Goal: Task Accomplishment & Management: Manage account settings

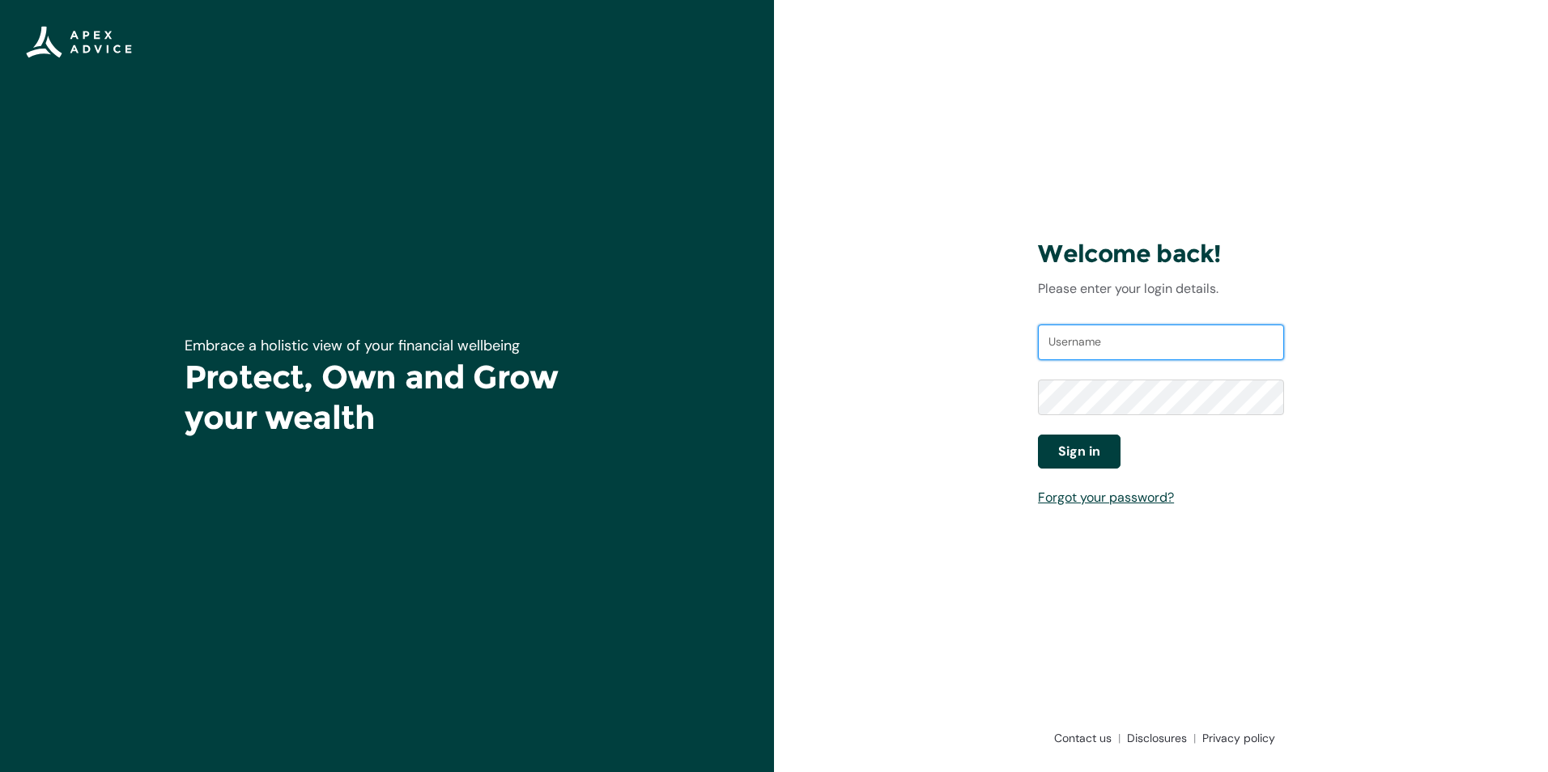
type input "[EMAIL_ADDRESS][DOMAIN_NAME]"
click at [1075, 456] on span "Sign in" at bounding box center [1079, 451] width 42 height 19
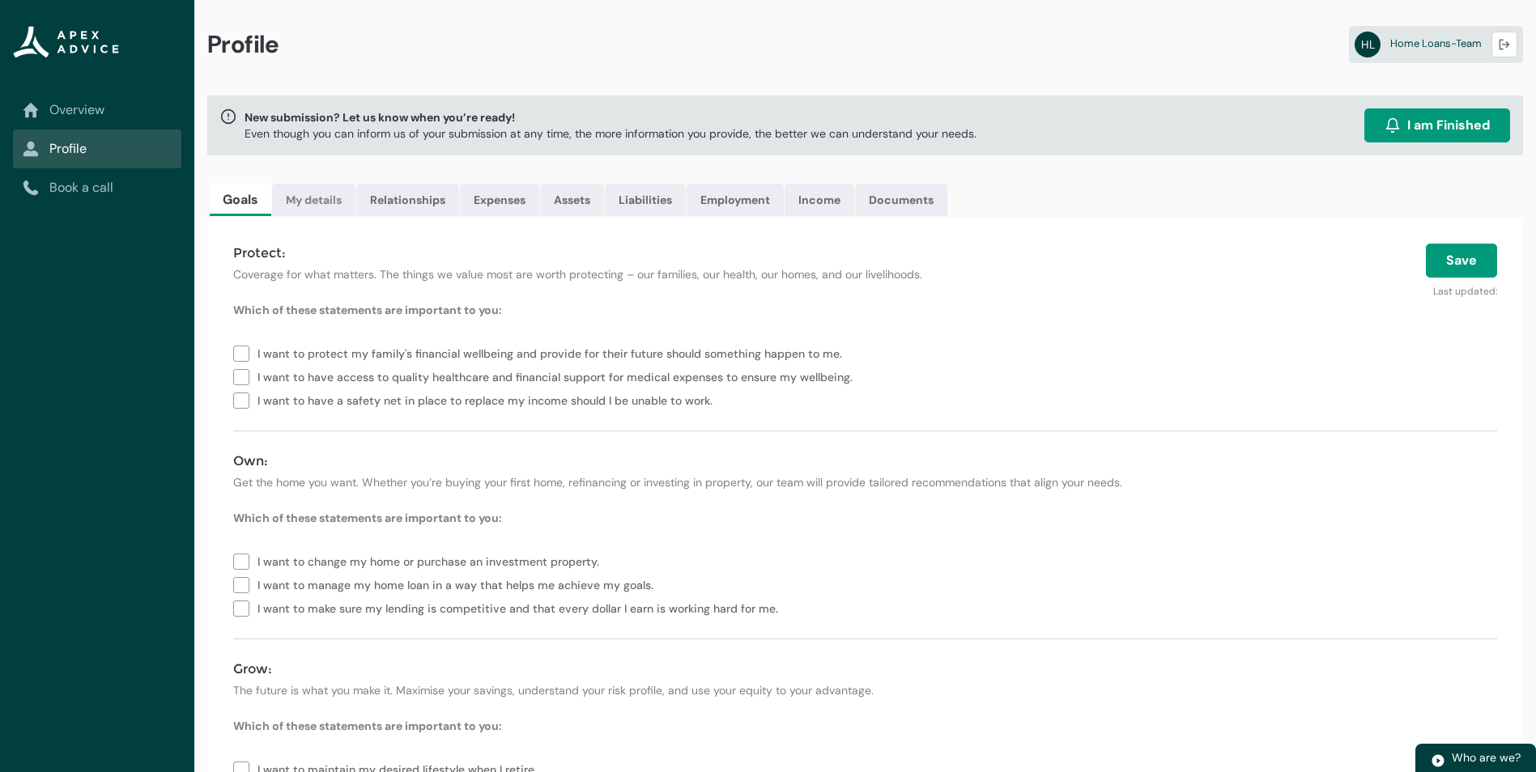
click at [317, 199] on link "My details" at bounding box center [313, 200] width 83 height 32
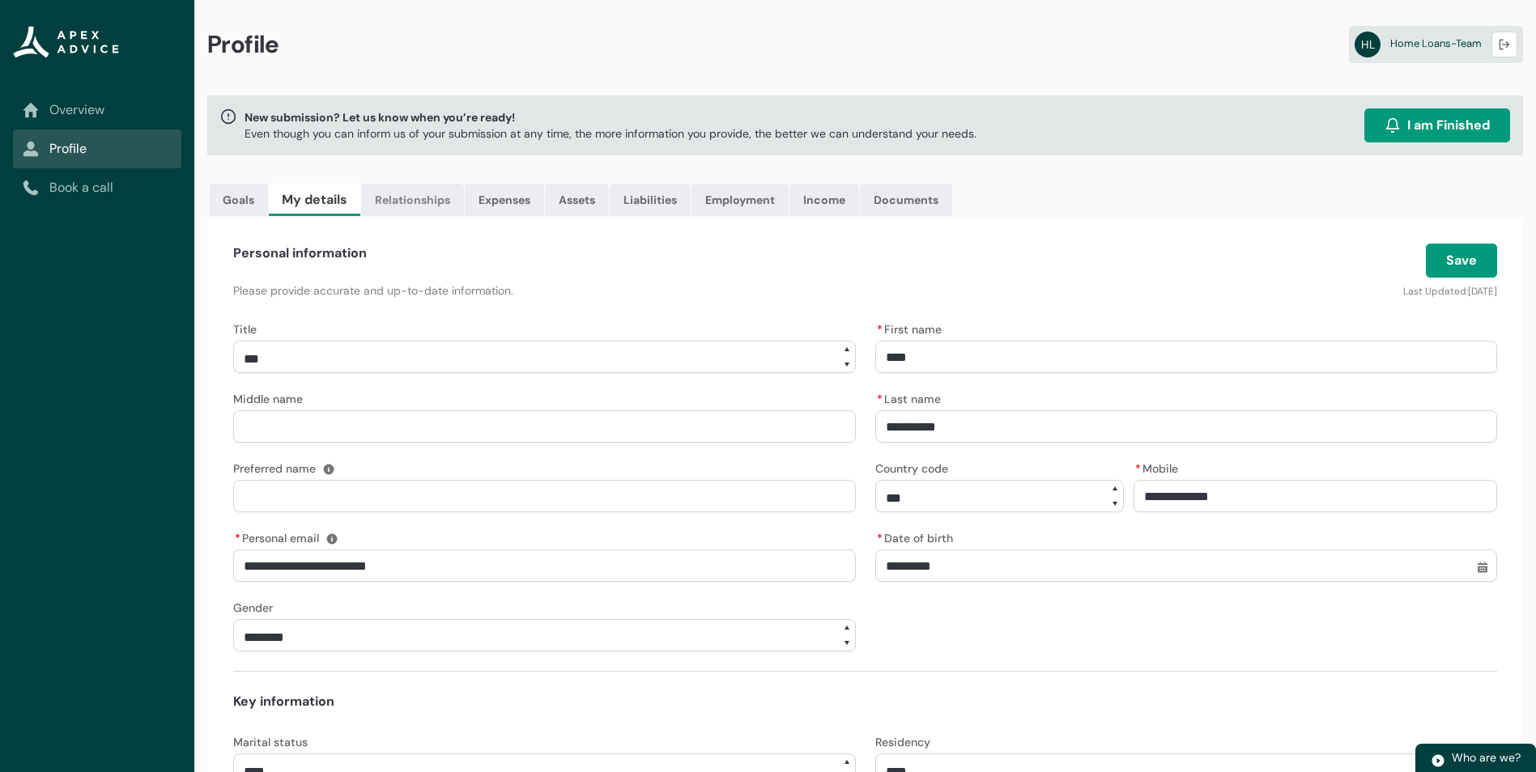
click at [430, 199] on link "Relationships" at bounding box center [412, 200] width 103 height 32
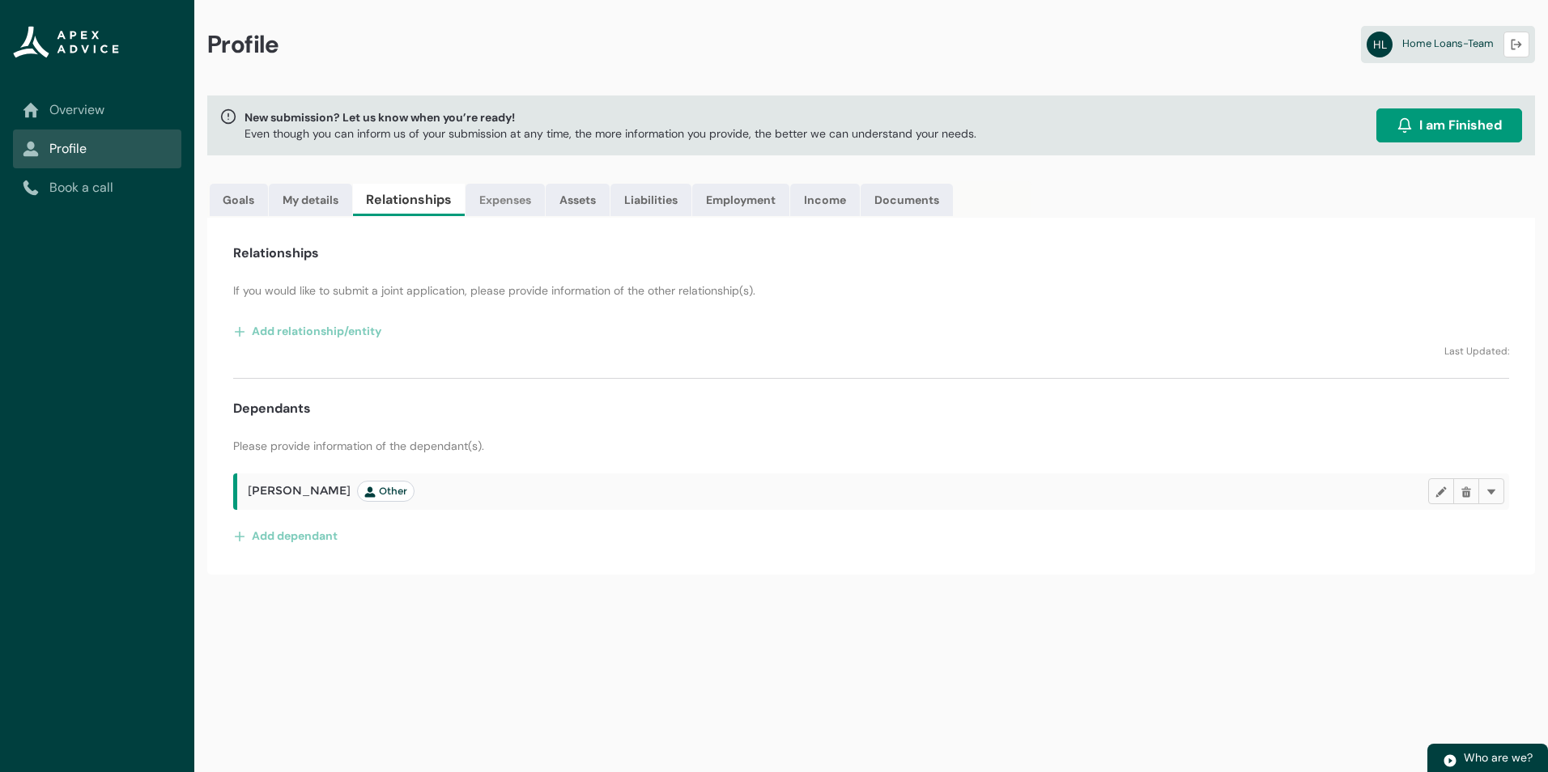
click at [489, 196] on link "Expenses" at bounding box center [505, 200] width 79 height 32
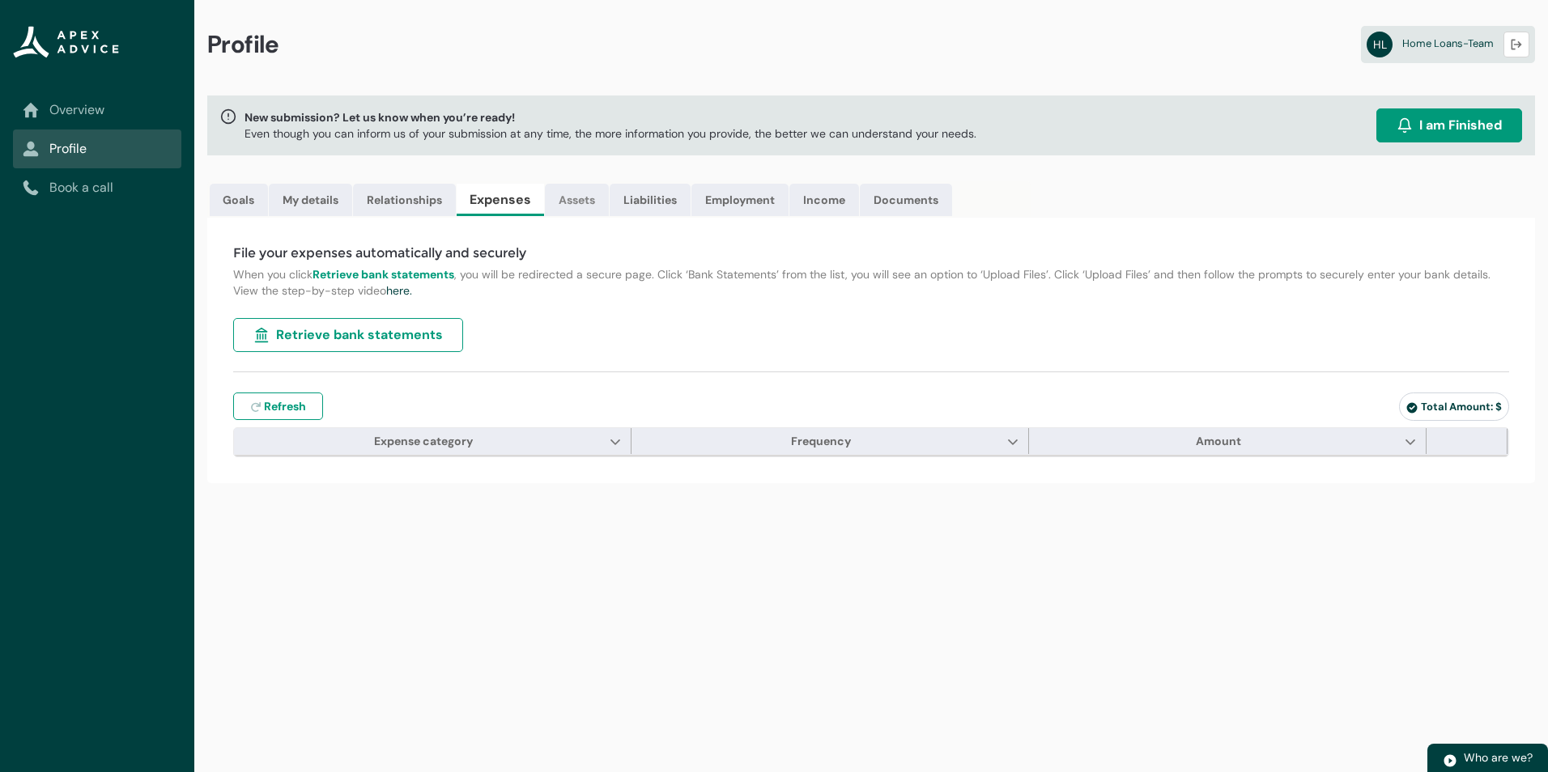
click at [585, 198] on link "Assets" at bounding box center [577, 200] width 64 height 32
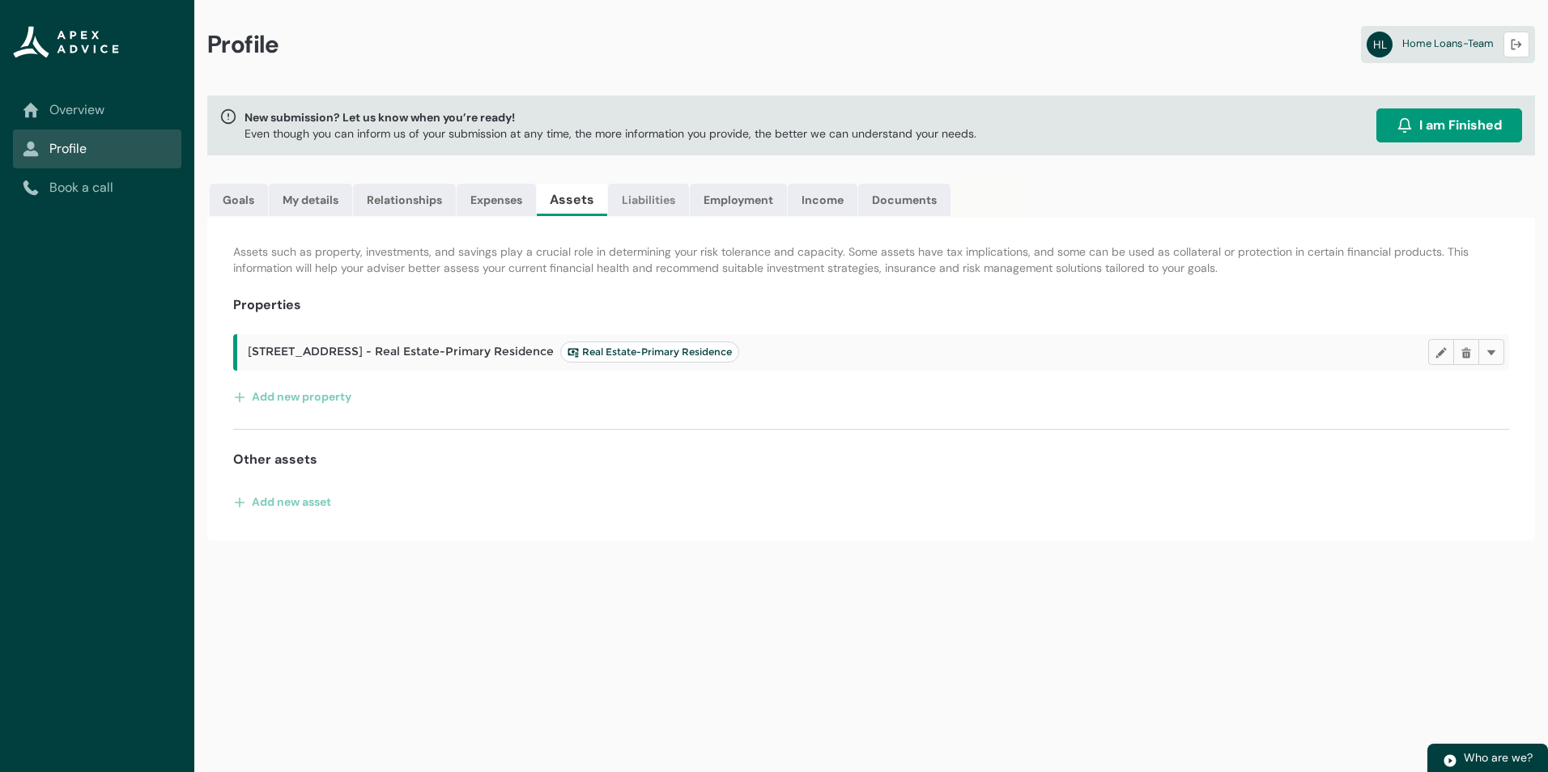
click at [657, 196] on link "Liabilities" at bounding box center [648, 200] width 81 height 32
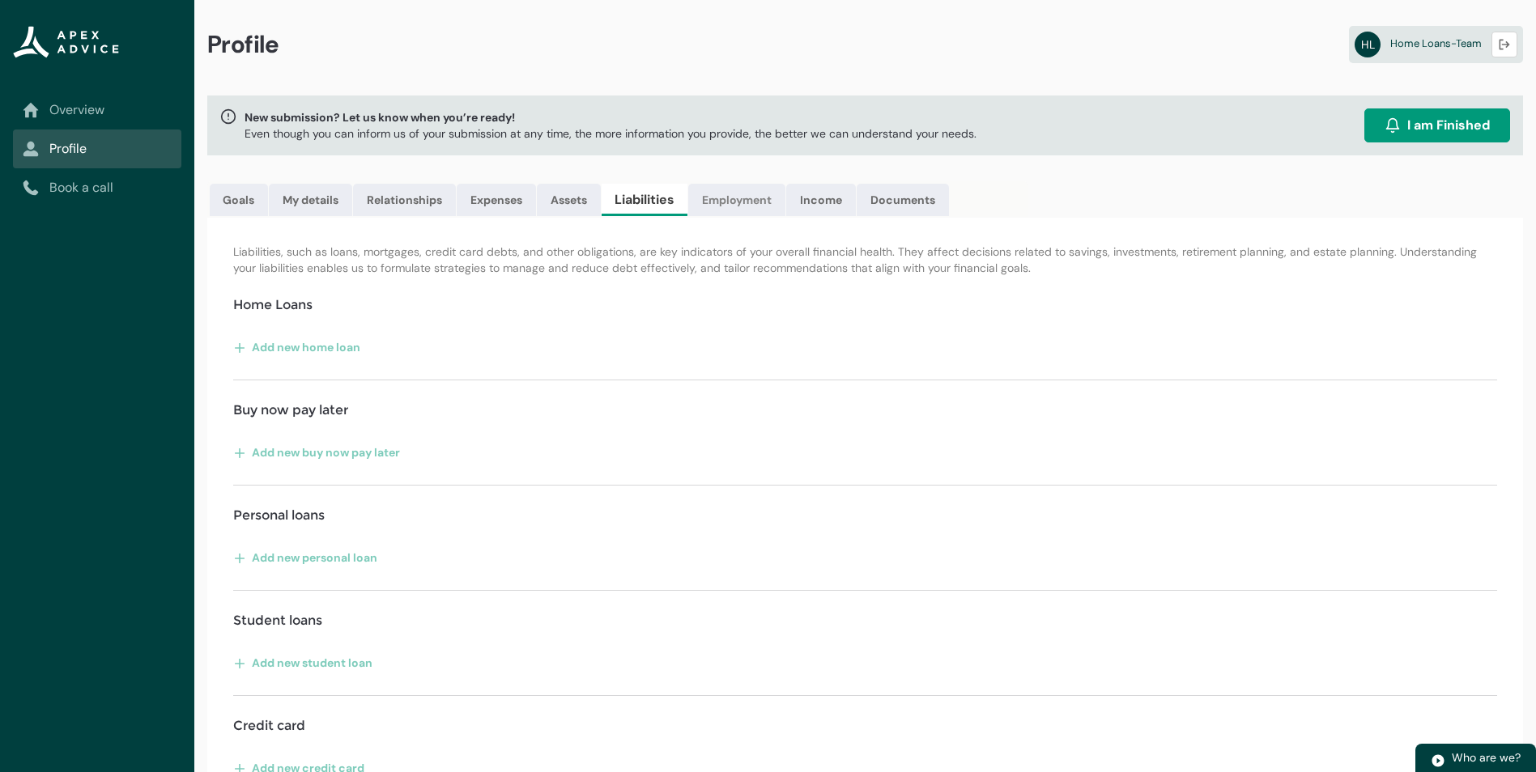
click at [727, 197] on link "Employment" at bounding box center [736, 200] width 97 height 32
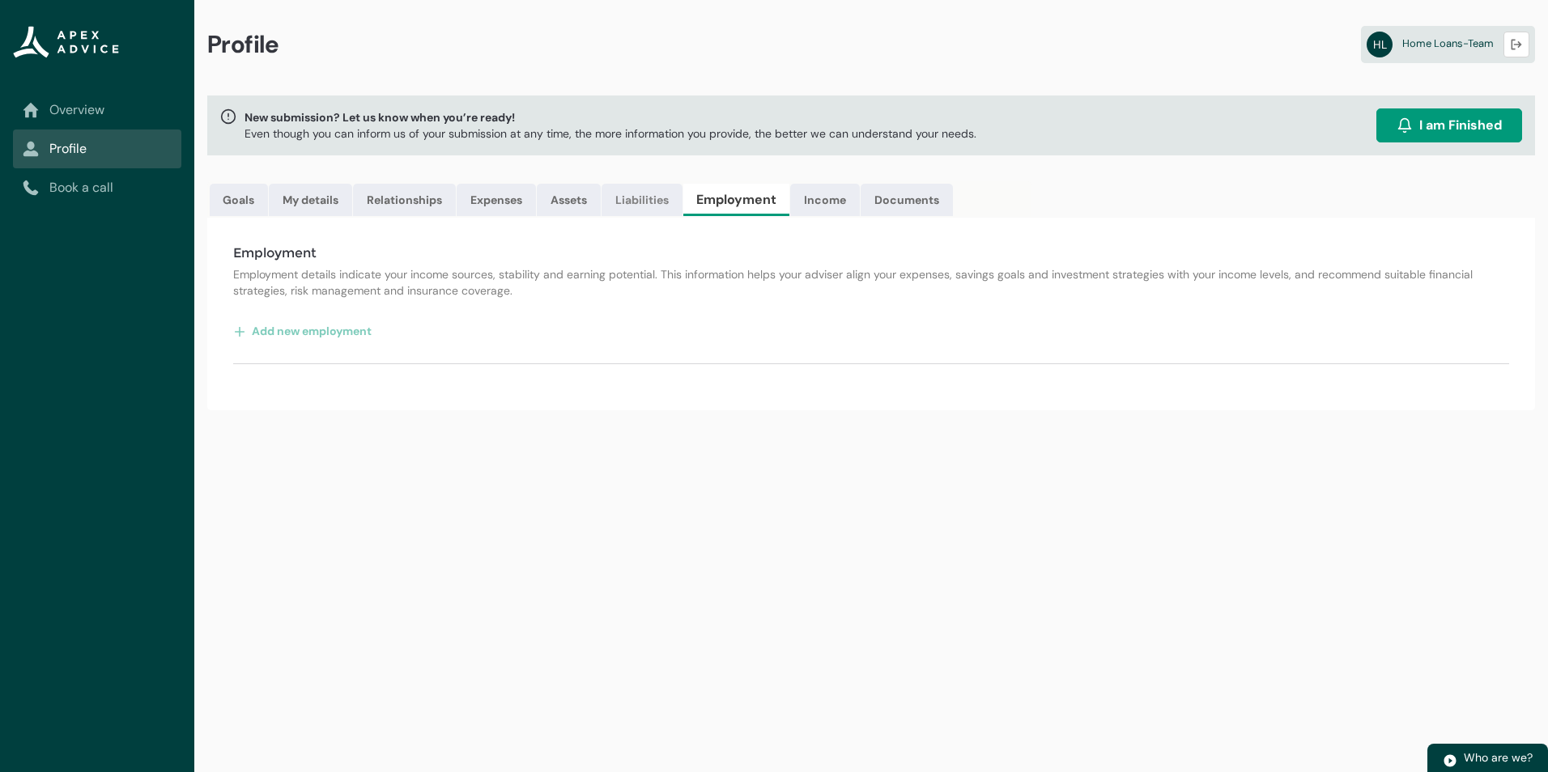
click at [653, 193] on link "Liabilities" at bounding box center [642, 200] width 81 height 32
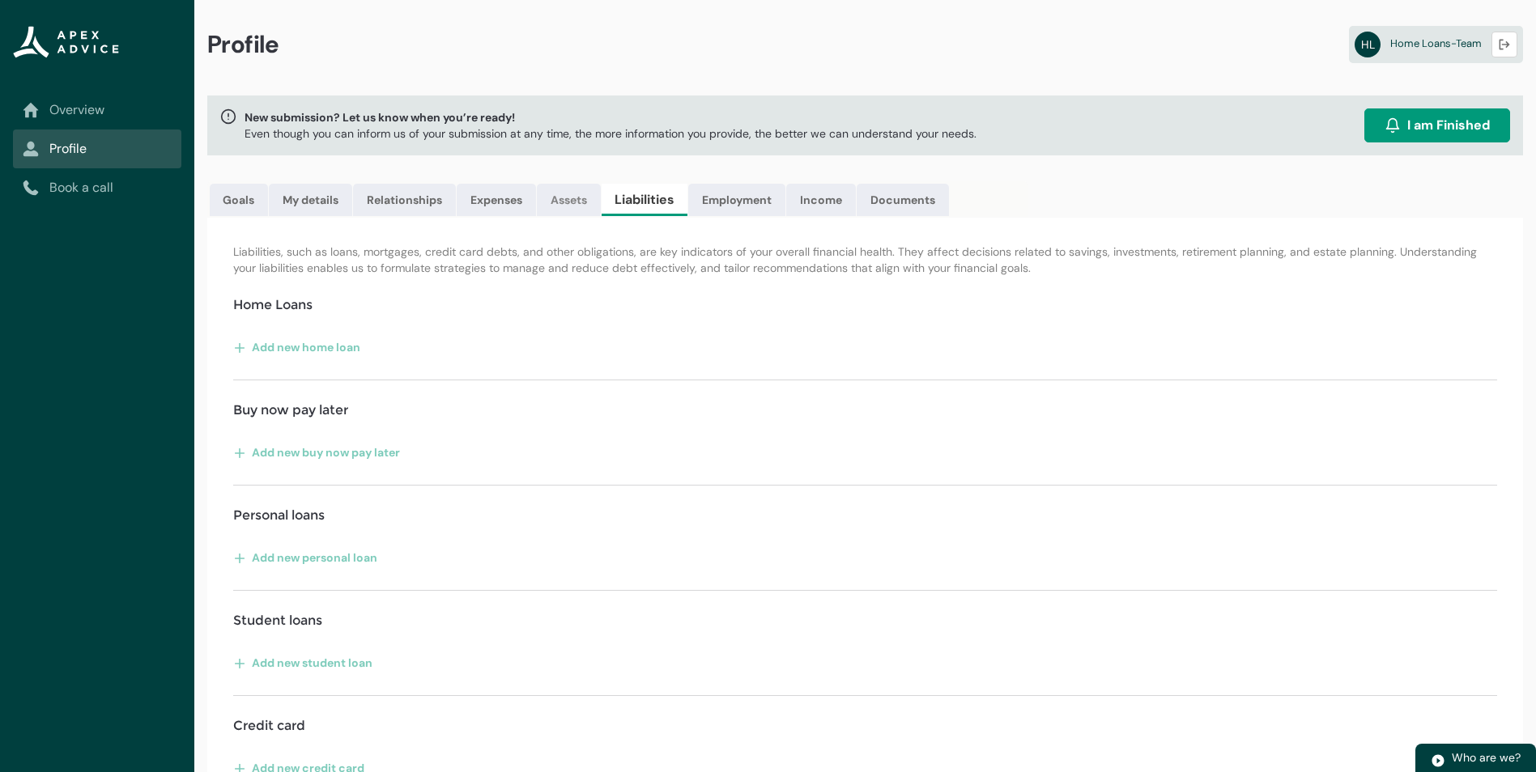
click at [587, 198] on link "Assets" at bounding box center [569, 200] width 64 height 32
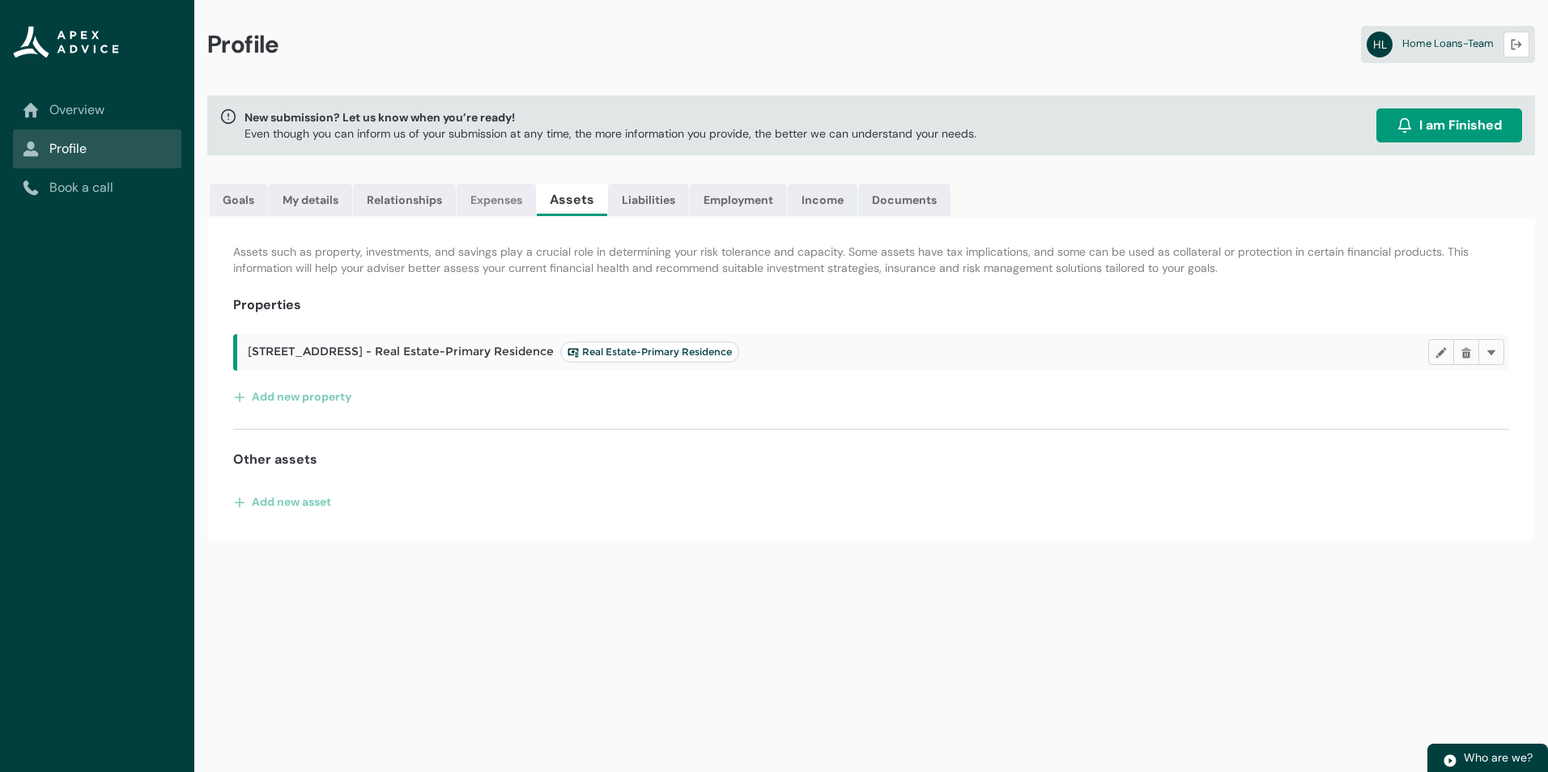
click at [495, 198] on link "Expenses" at bounding box center [496, 200] width 79 height 32
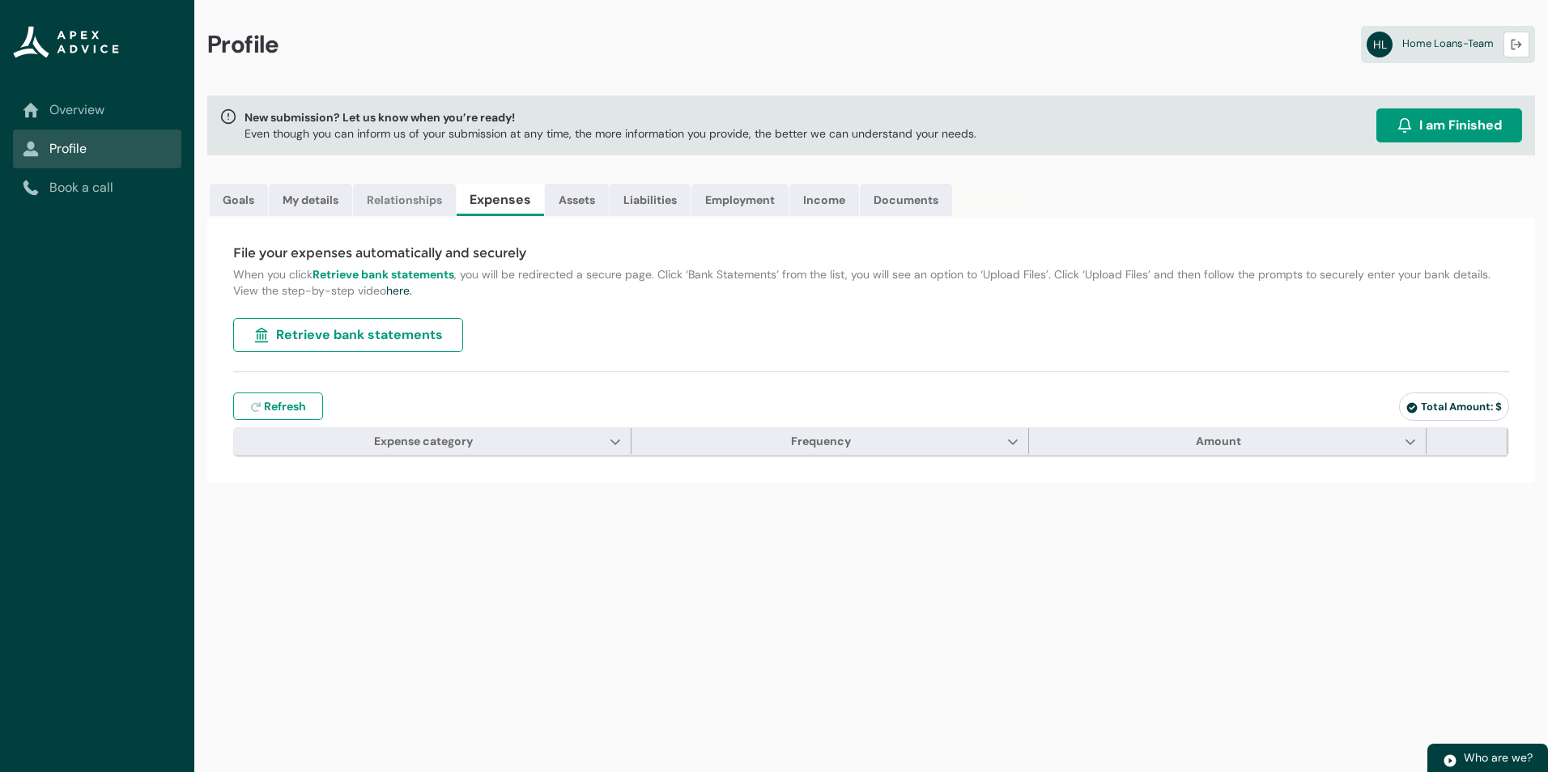
click at [384, 206] on link "Relationships" at bounding box center [404, 200] width 103 height 32
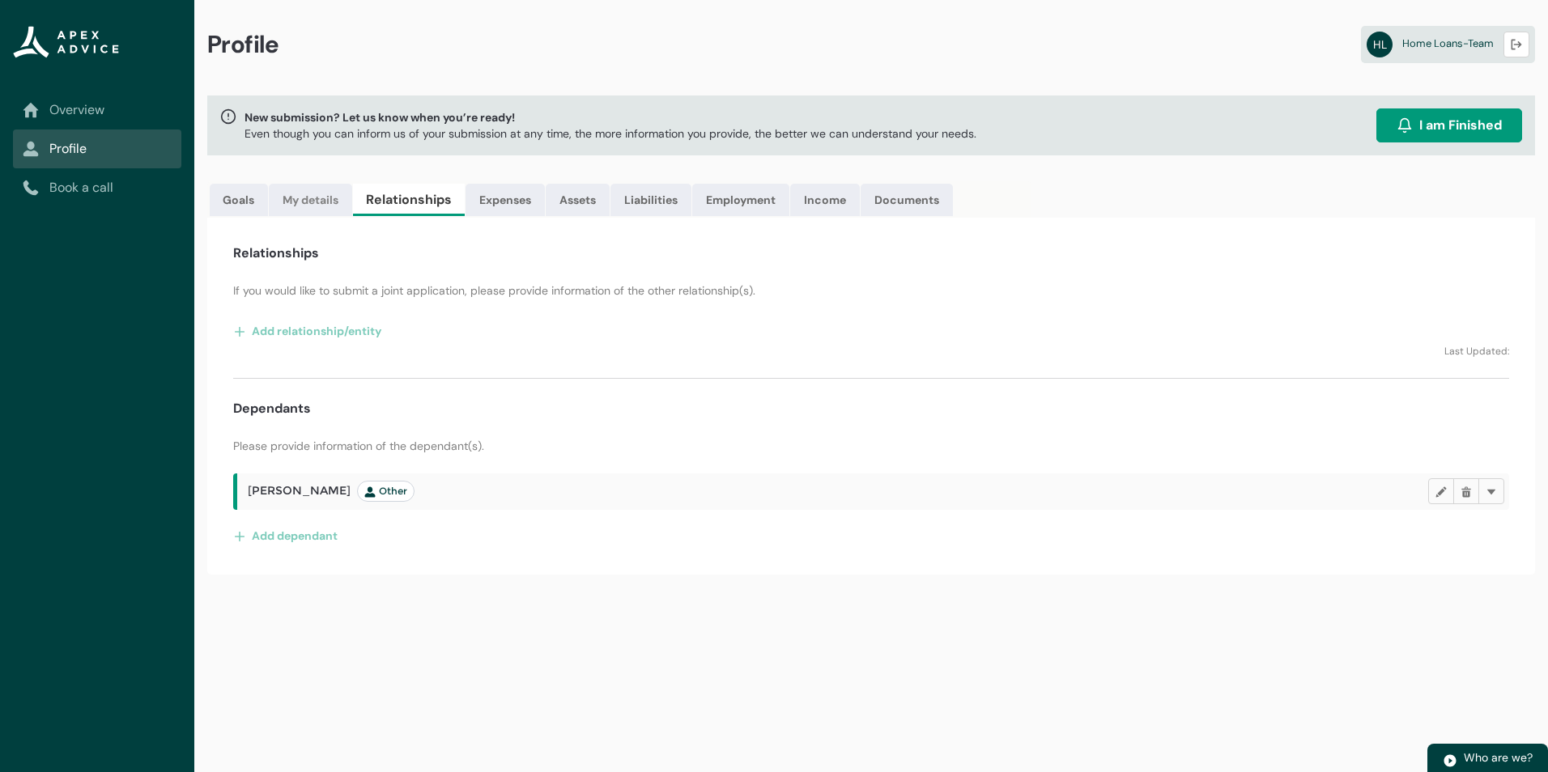
click at [312, 201] on link "My details" at bounding box center [310, 200] width 83 height 32
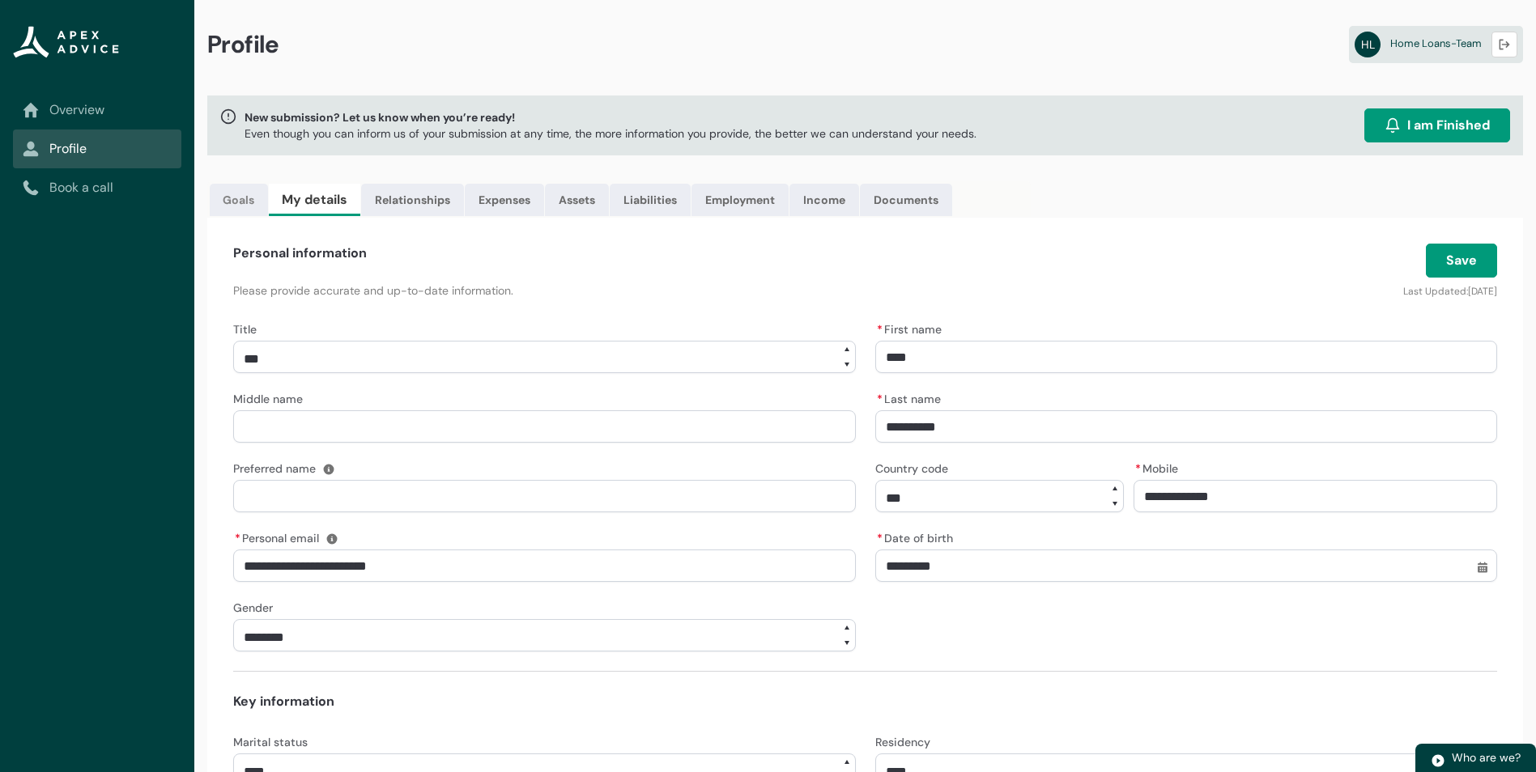
click at [225, 194] on link "Goals" at bounding box center [239, 200] width 58 height 32
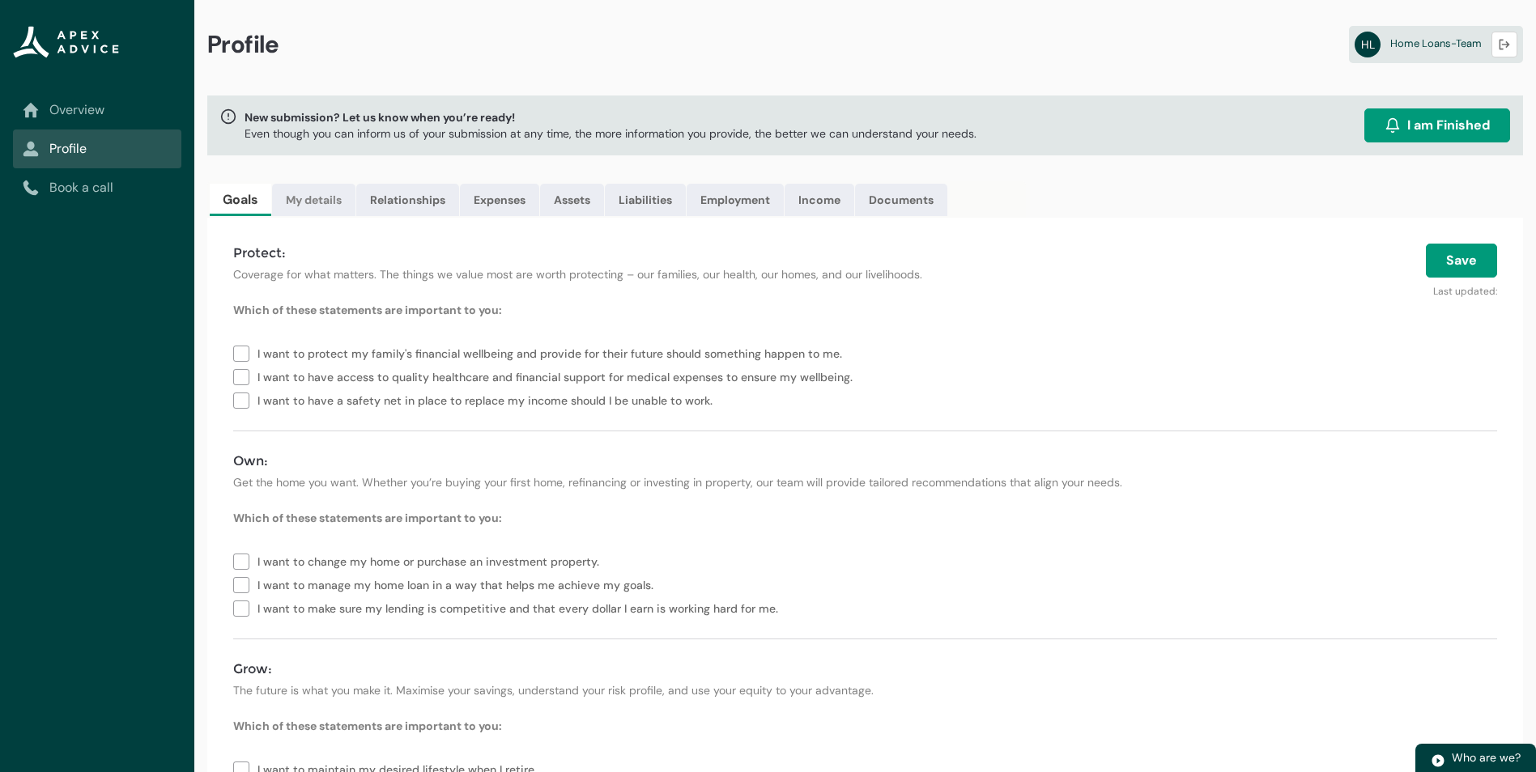
click at [308, 202] on link "My details" at bounding box center [313, 200] width 83 height 32
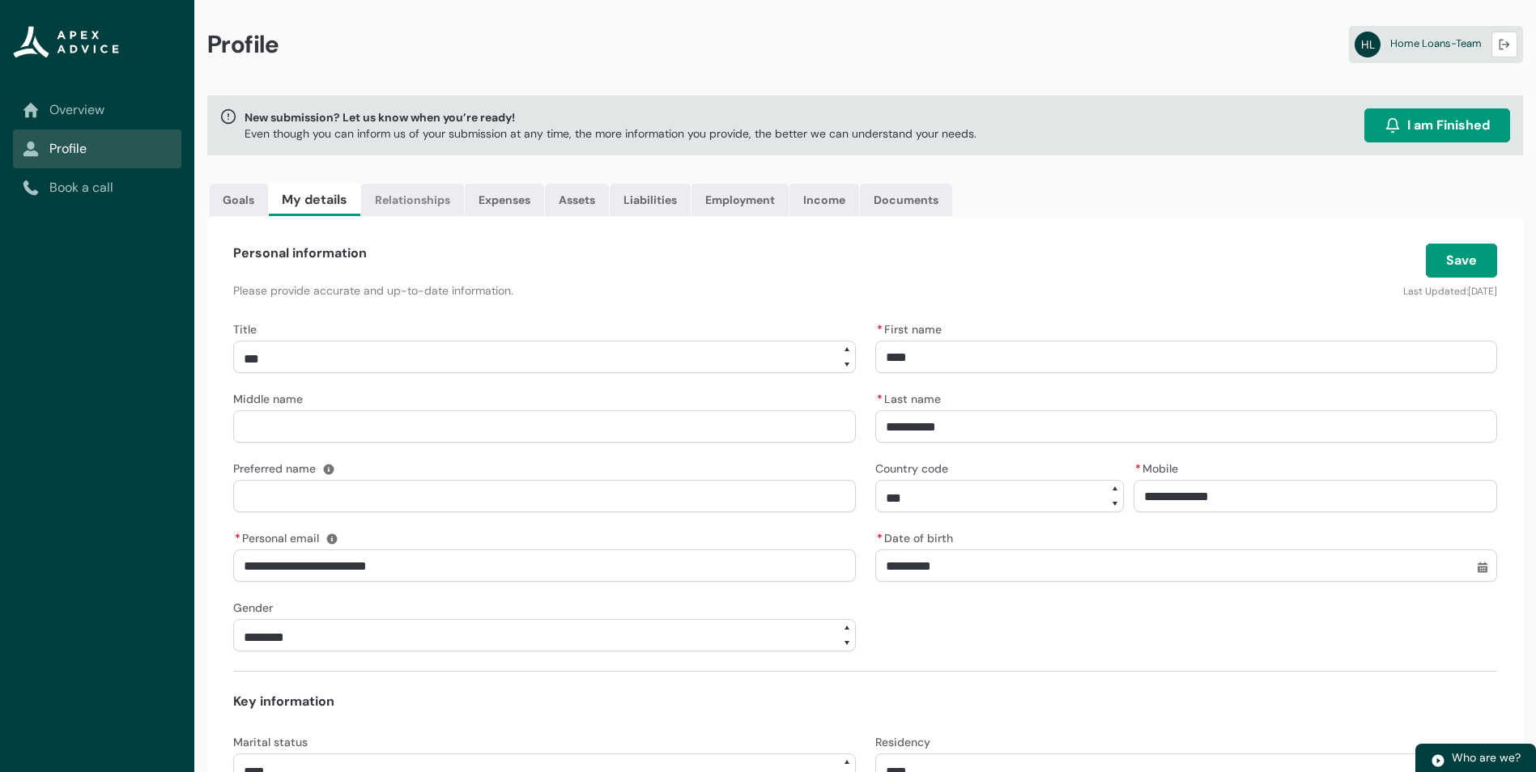
click at [388, 209] on link "Relationships" at bounding box center [412, 200] width 103 height 32
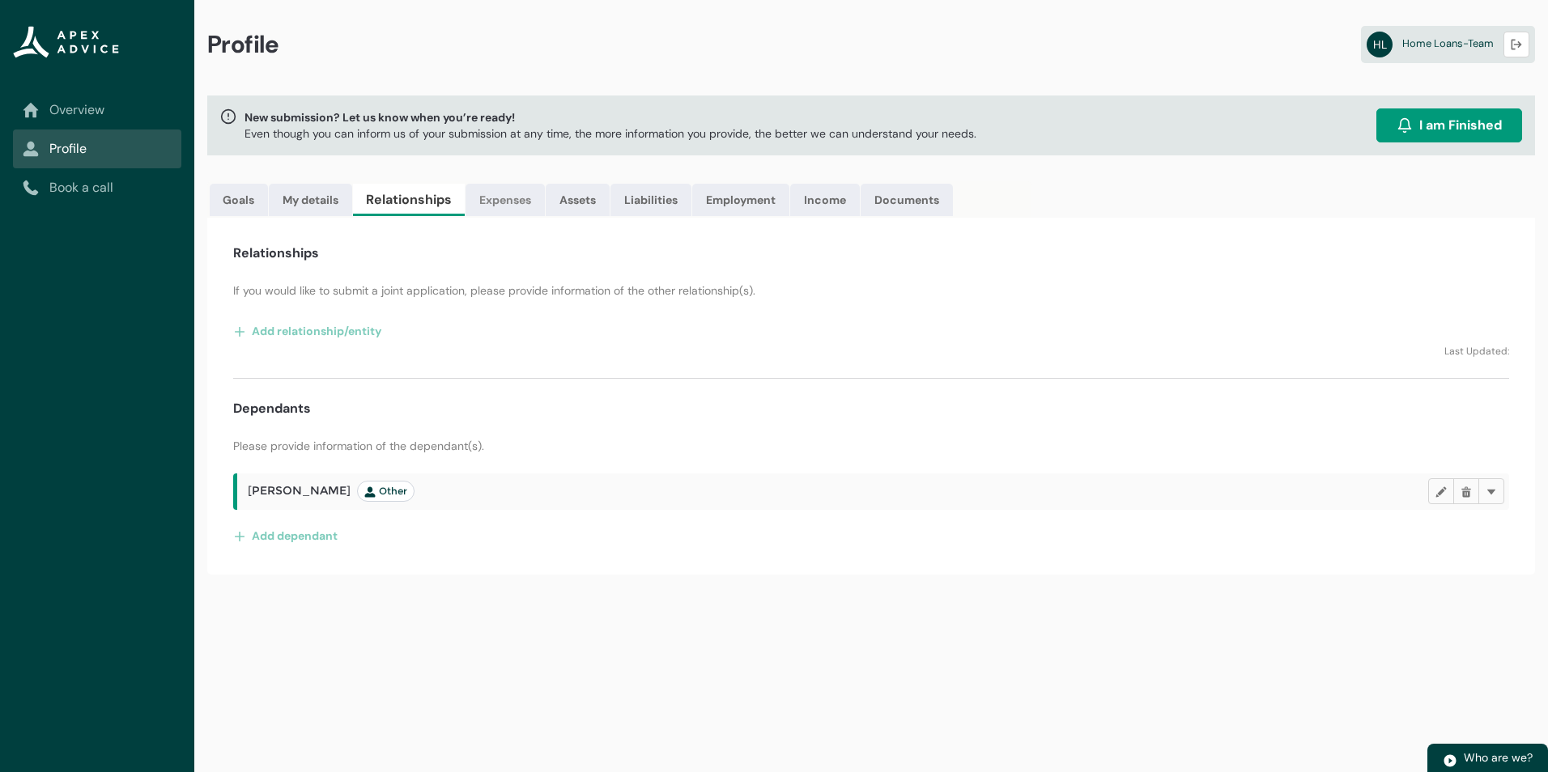
click at [493, 206] on link "Expenses" at bounding box center [505, 200] width 79 height 32
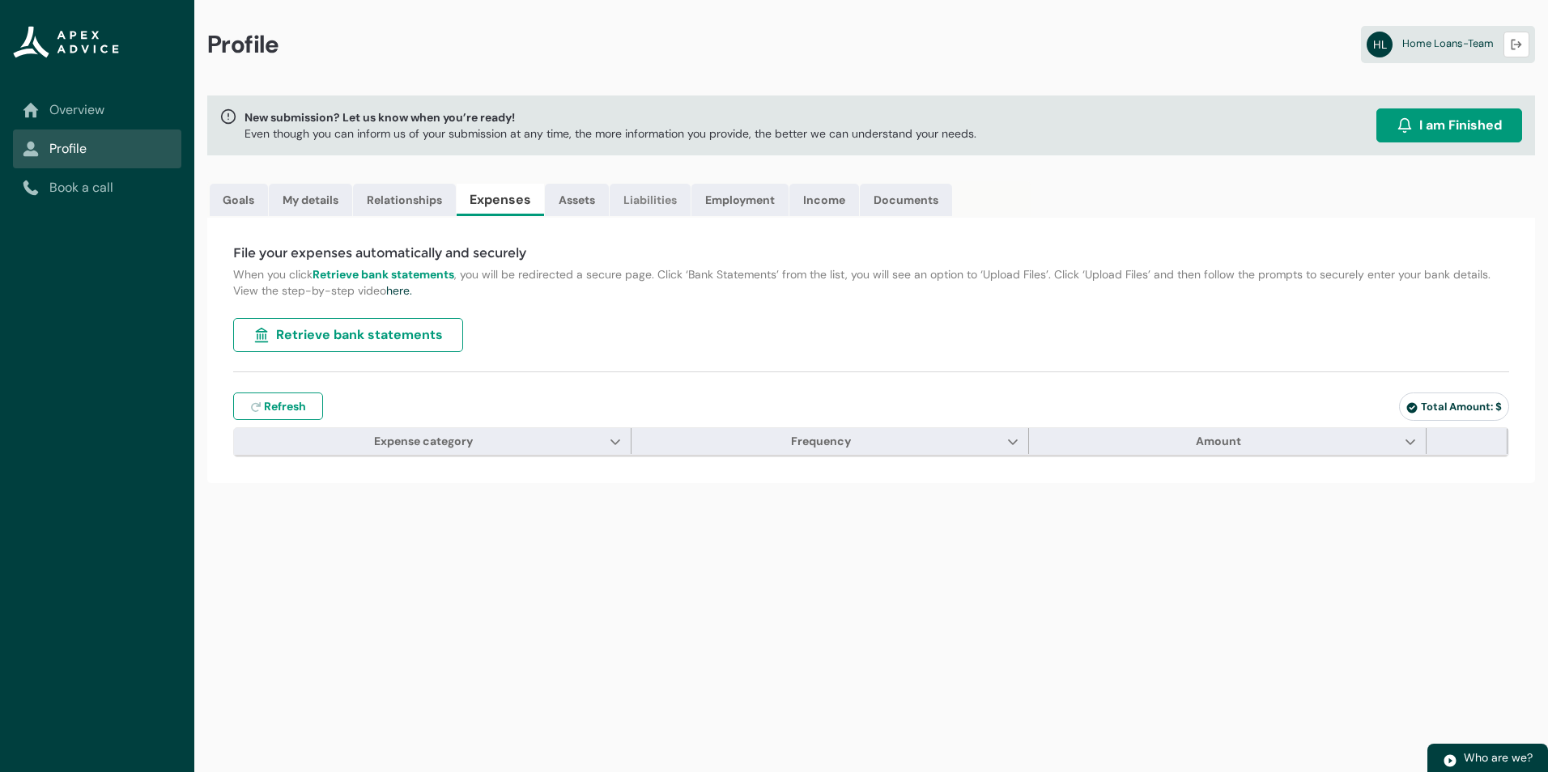
click at [643, 209] on link "Liabilities" at bounding box center [650, 200] width 81 height 32
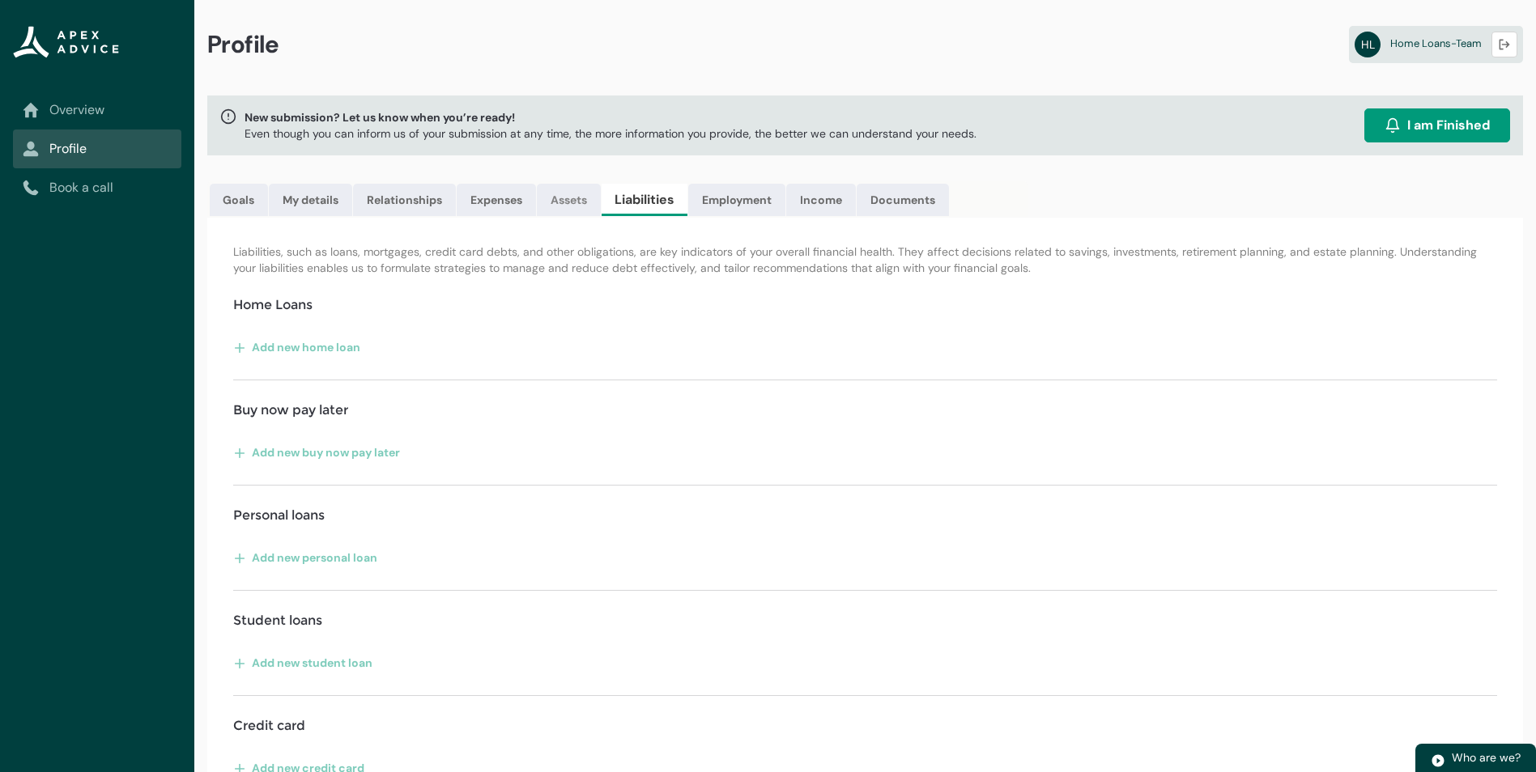
click at [558, 202] on link "Assets" at bounding box center [569, 200] width 64 height 32
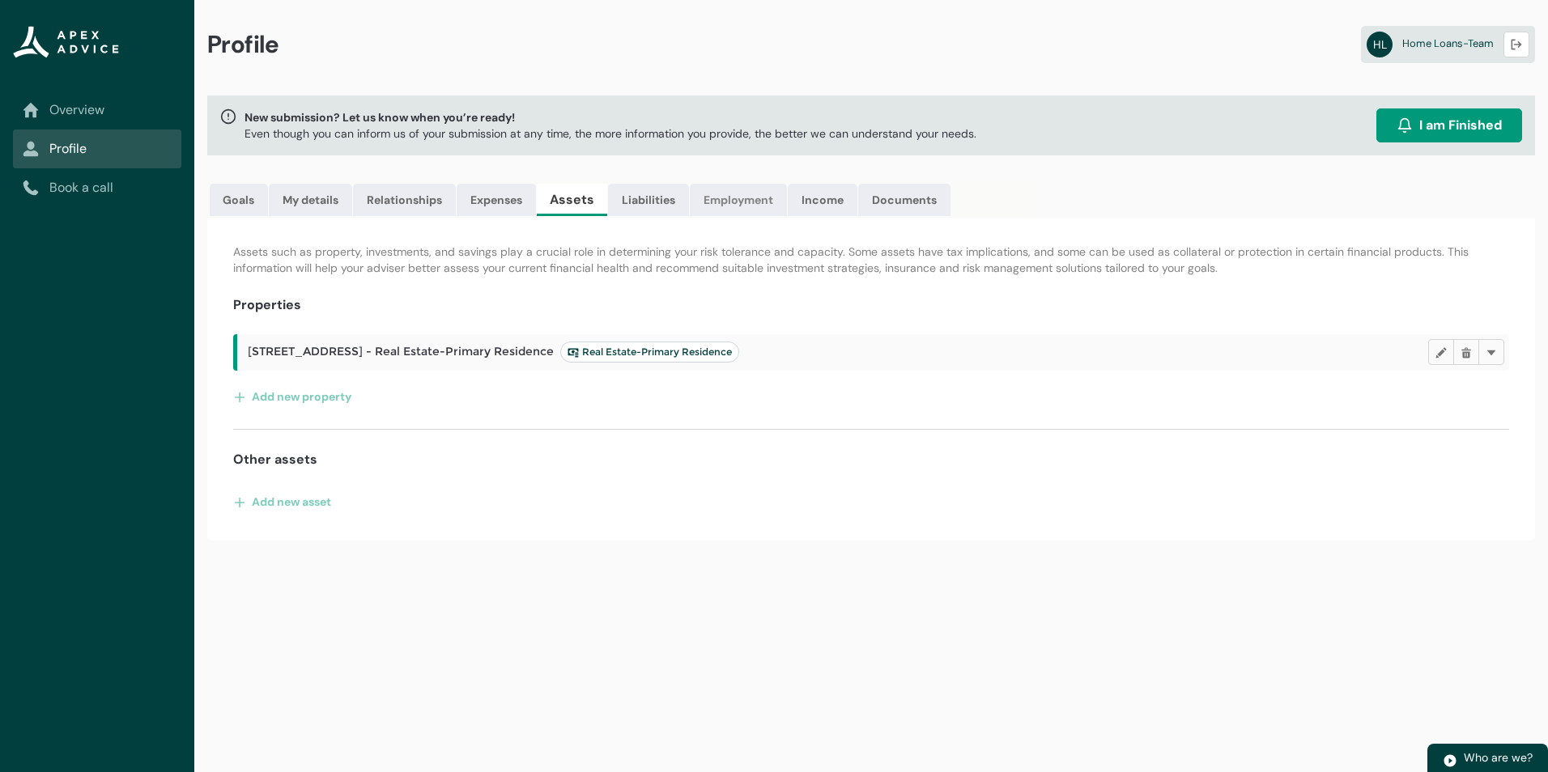
click at [717, 196] on link "Employment" at bounding box center [738, 200] width 97 height 32
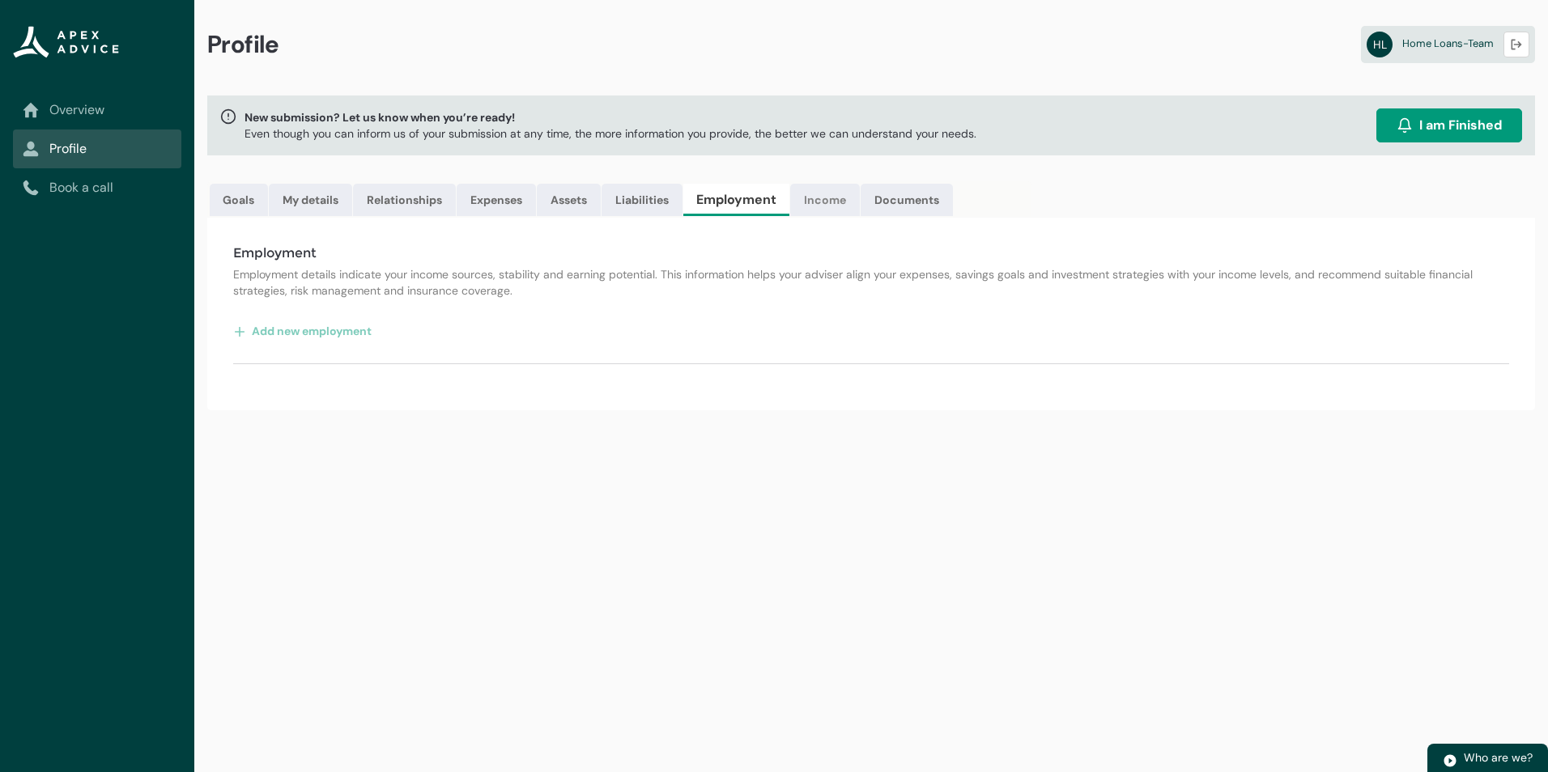
click at [850, 202] on link "Income" at bounding box center [825, 200] width 70 height 32
click at [682, 200] on link "Liabilities" at bounding box center [642, 200] width 81 height 32
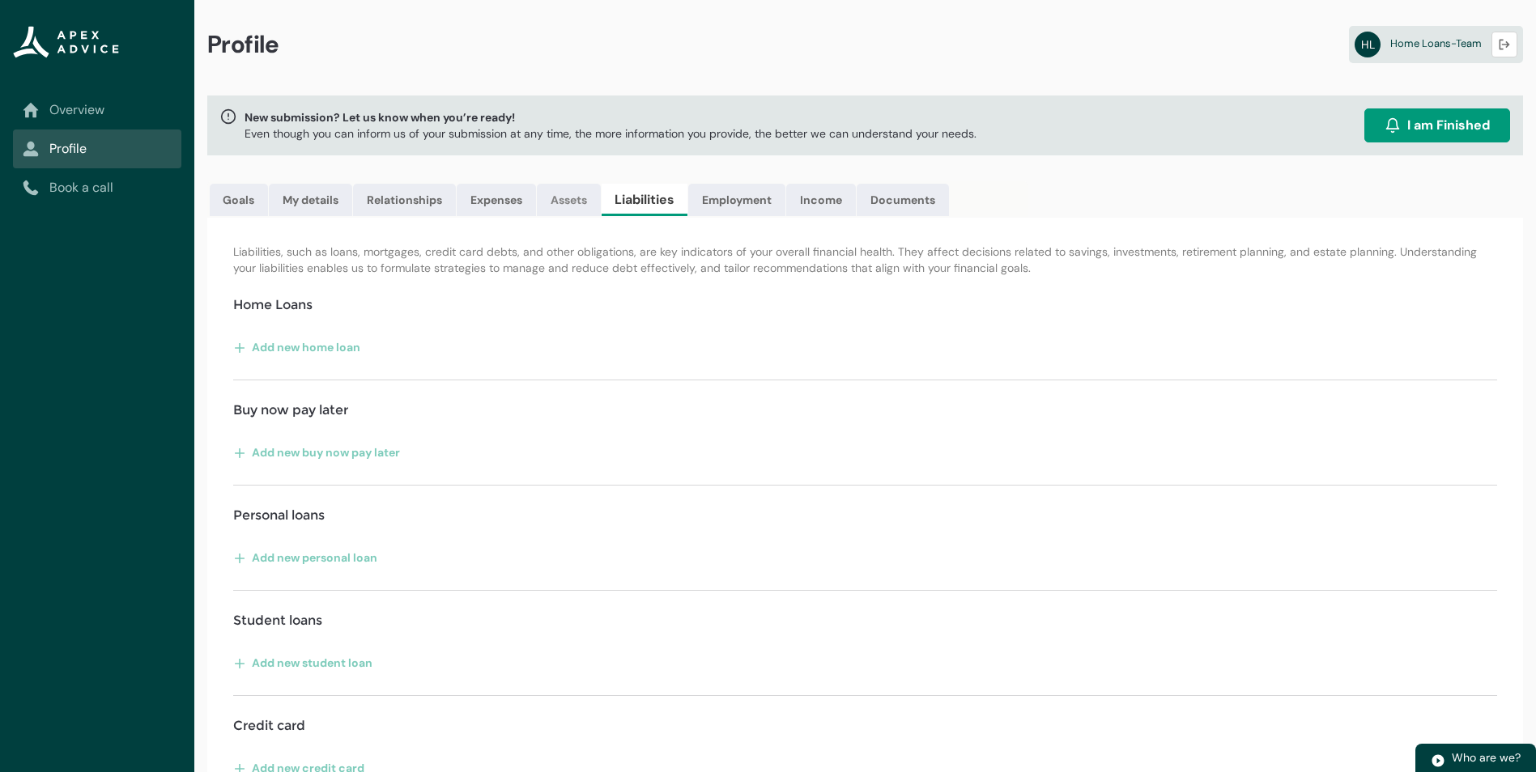
click at [579, 199] on link "Assets" at bounding box center [569, 200] width 64 height 32
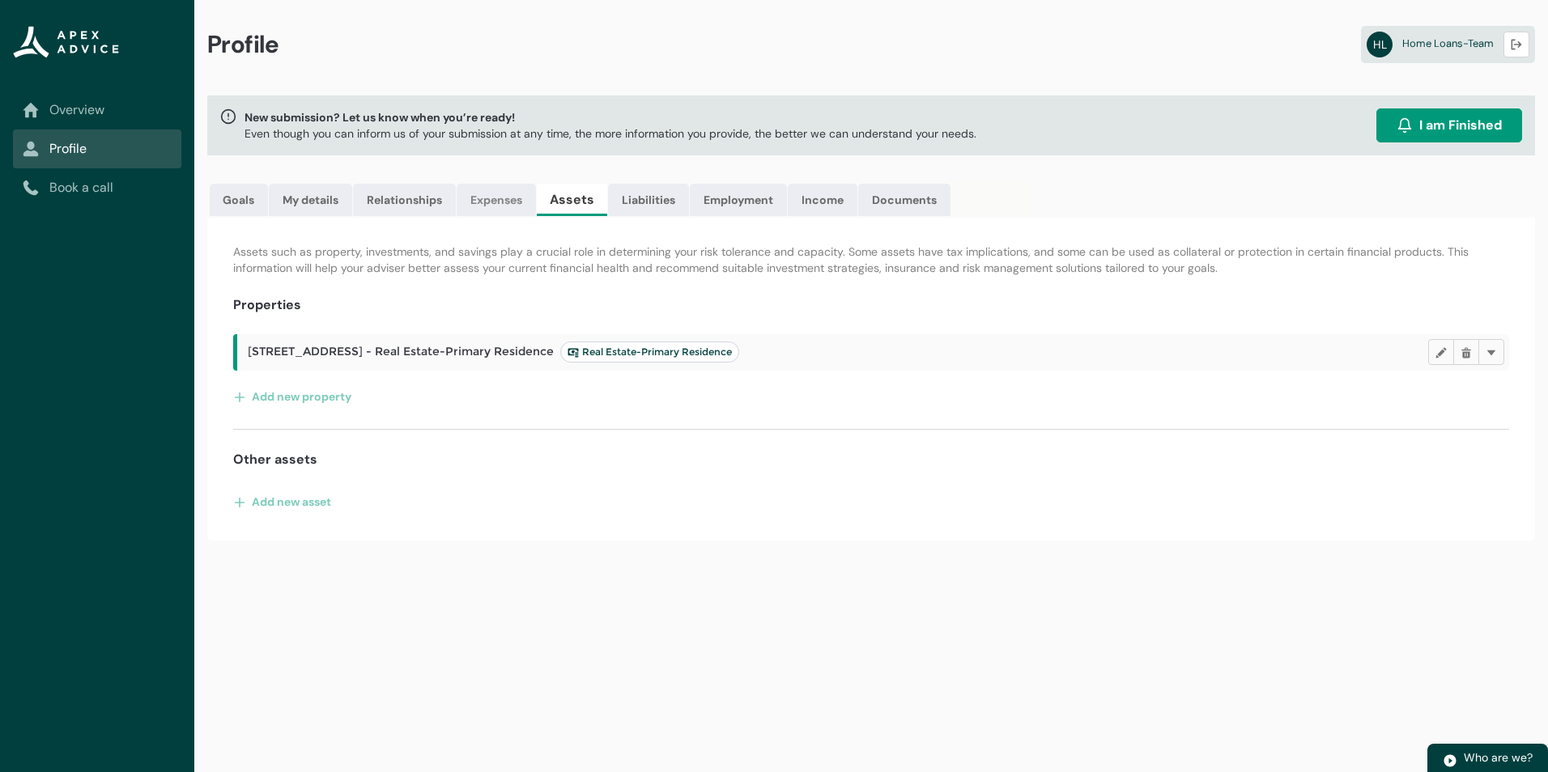
click at [504, 196] on link "Expenses" at bounding box center [496, 200] width 79 height 32
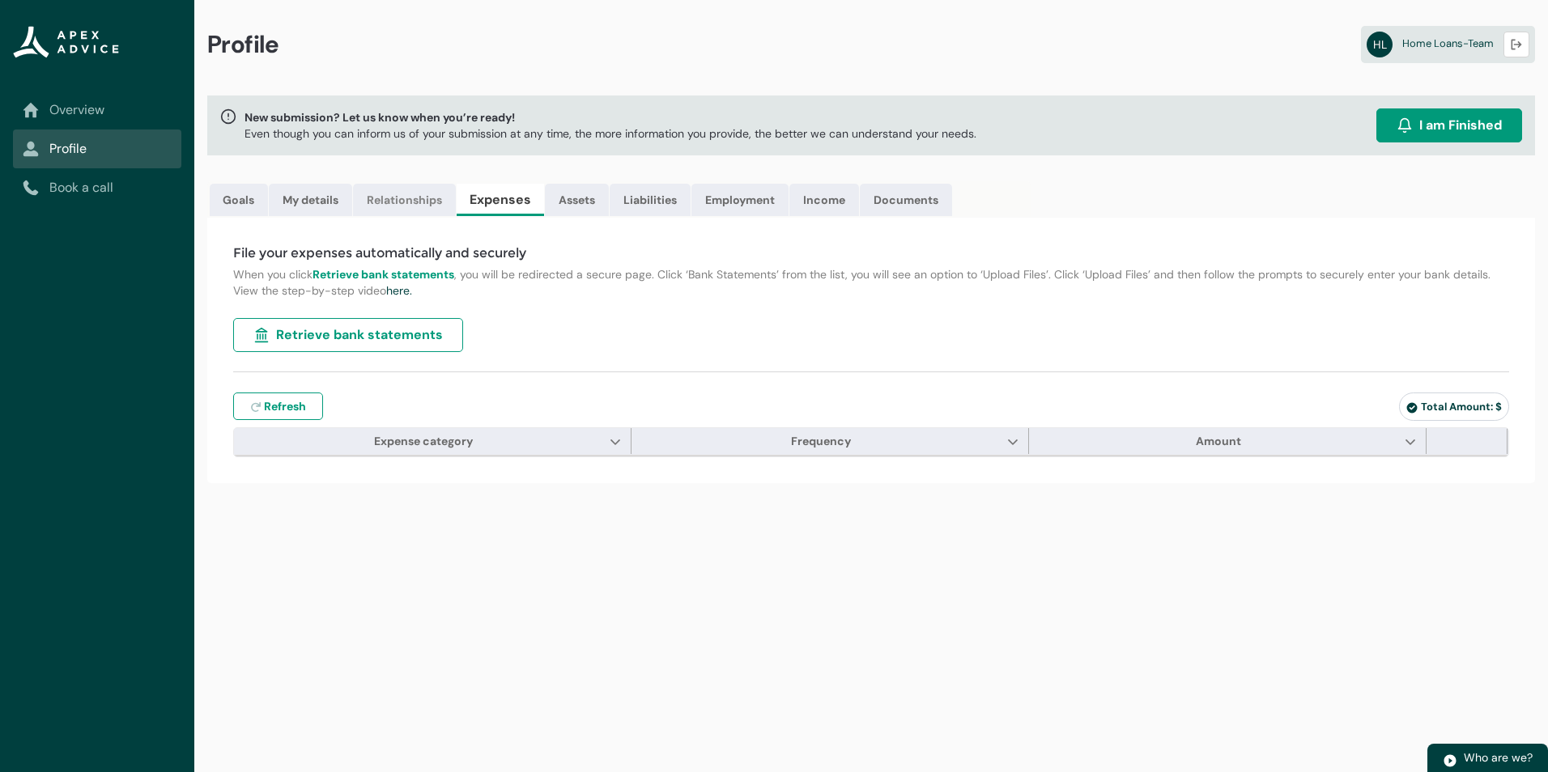
click at [410, 197] on link "Relationships" at bounding box center [404, 200] width 103 height 32
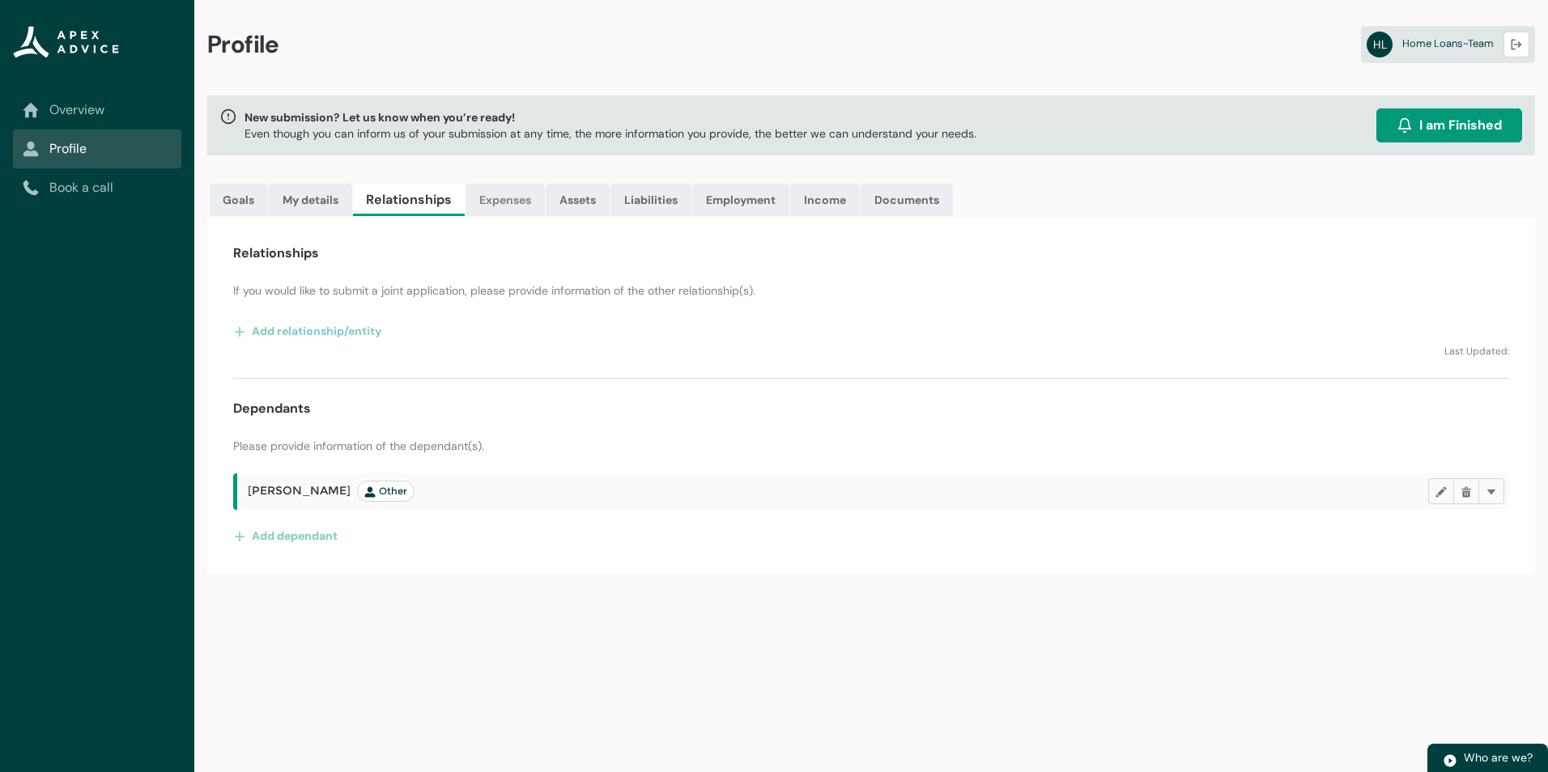
click at [538, 203] on link "Expenses" at bounding box center [505, 200] width 79 height 32
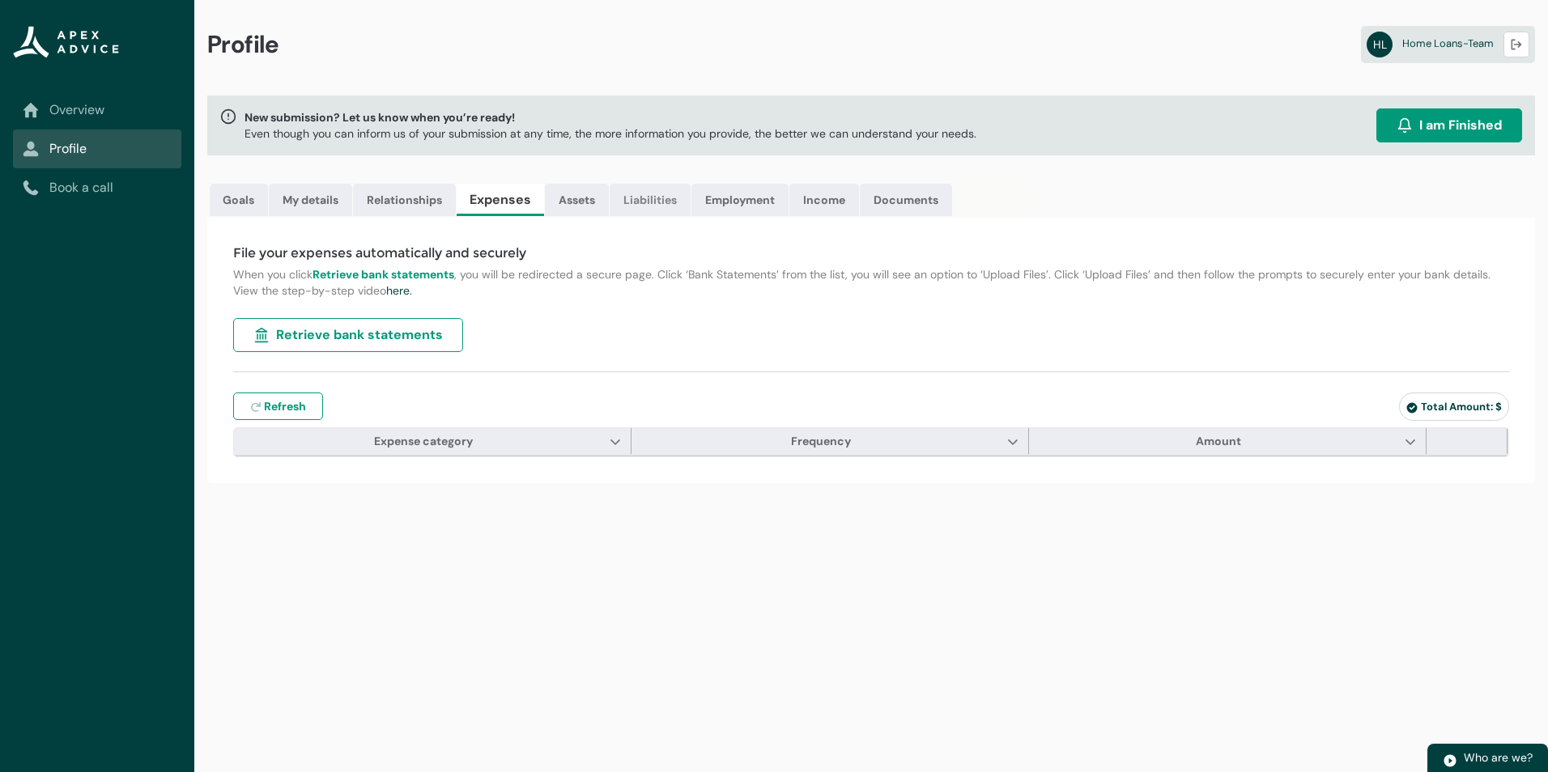
click at [678, 198] on link "Liabilities" at bounding box center [650, 200] width 81 height 32
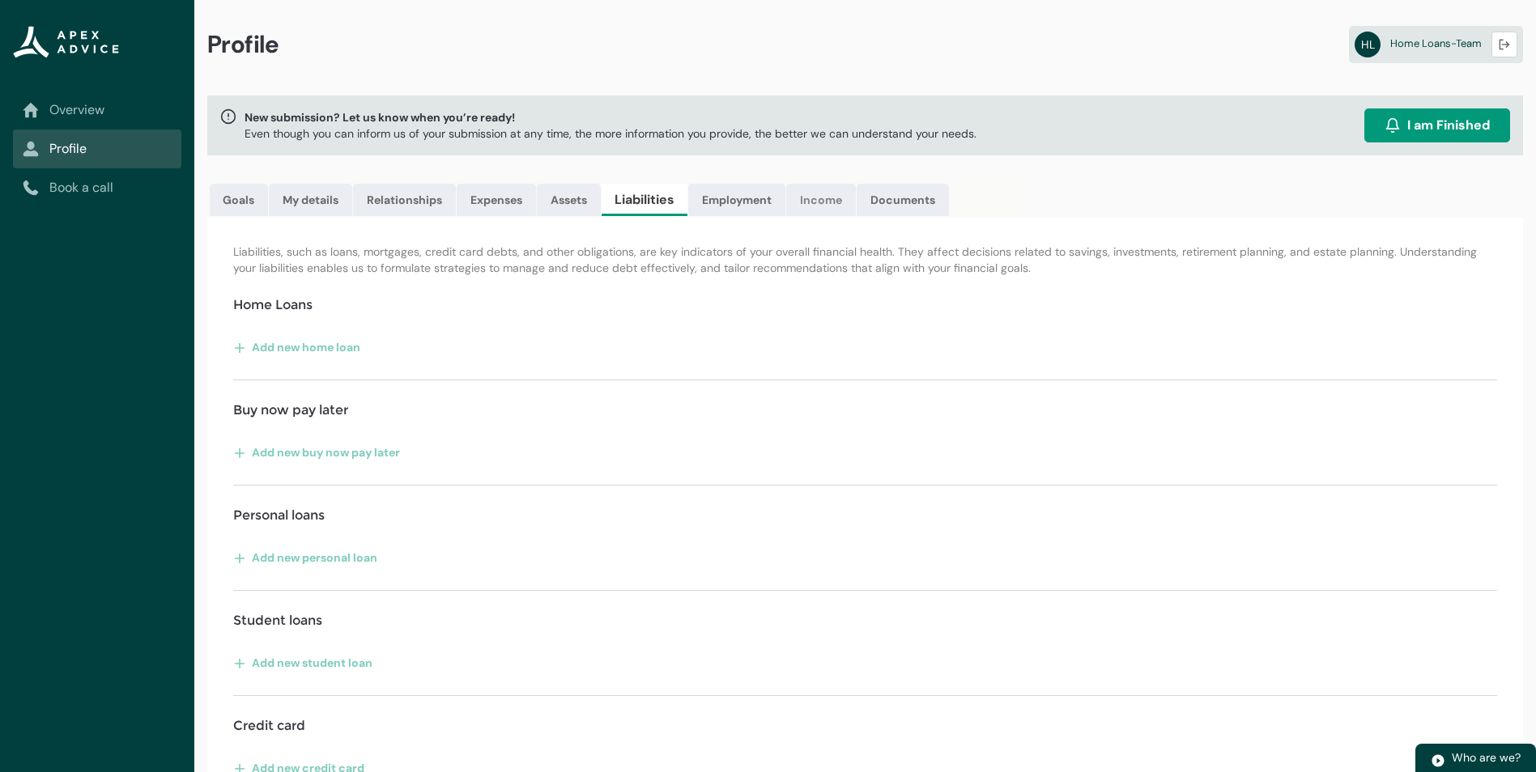
click at [792, 201] on link "Income" at bounding box center [821, 200] width 70 height 32
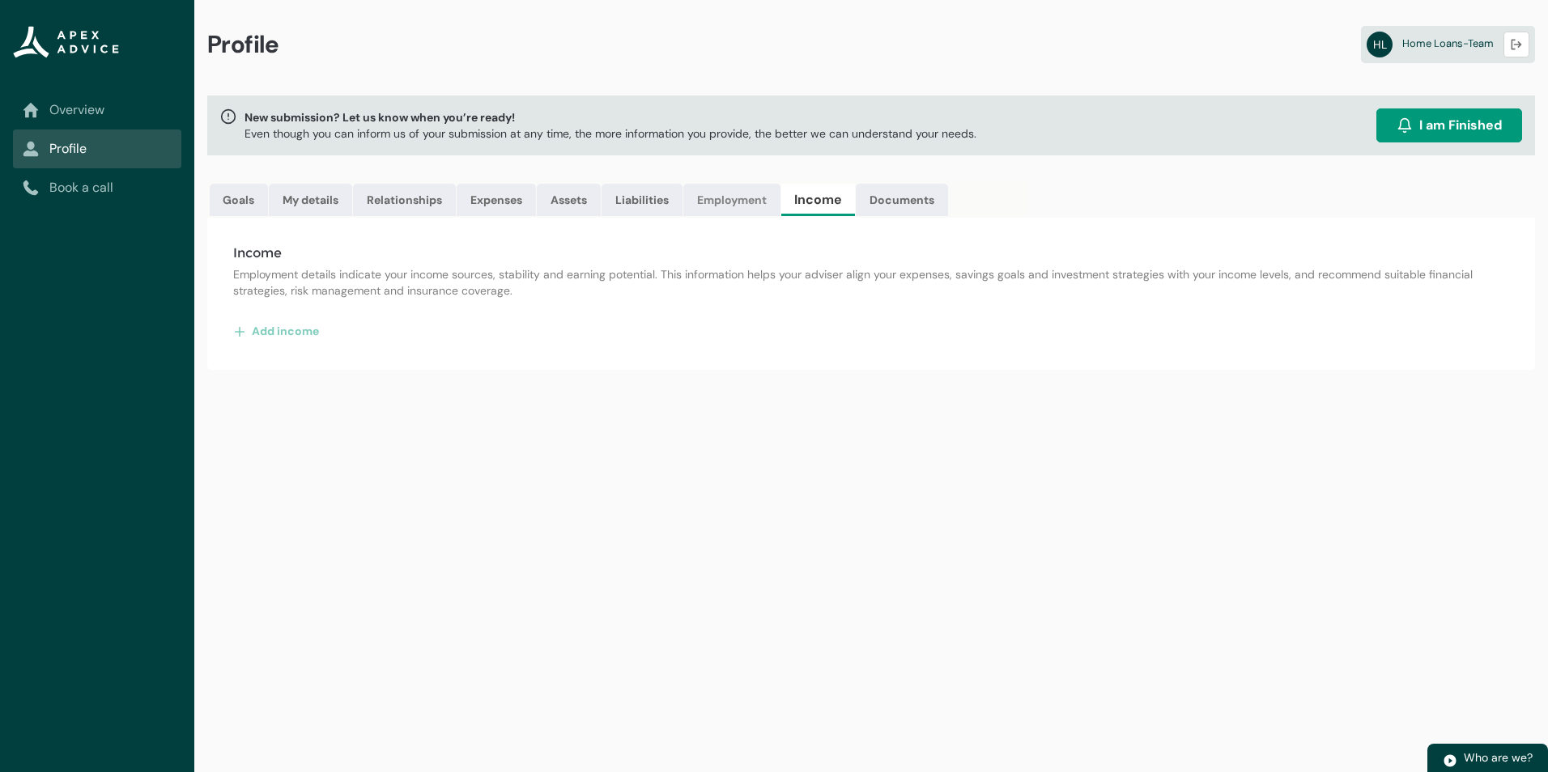
click at [747, 205] on link "Employment" at bounding box center [731, 200] width 97 height 32
click at [587, 202] on link "Assets" at bounding box center [569, 200] width 64 height 32
